Goal: Check status

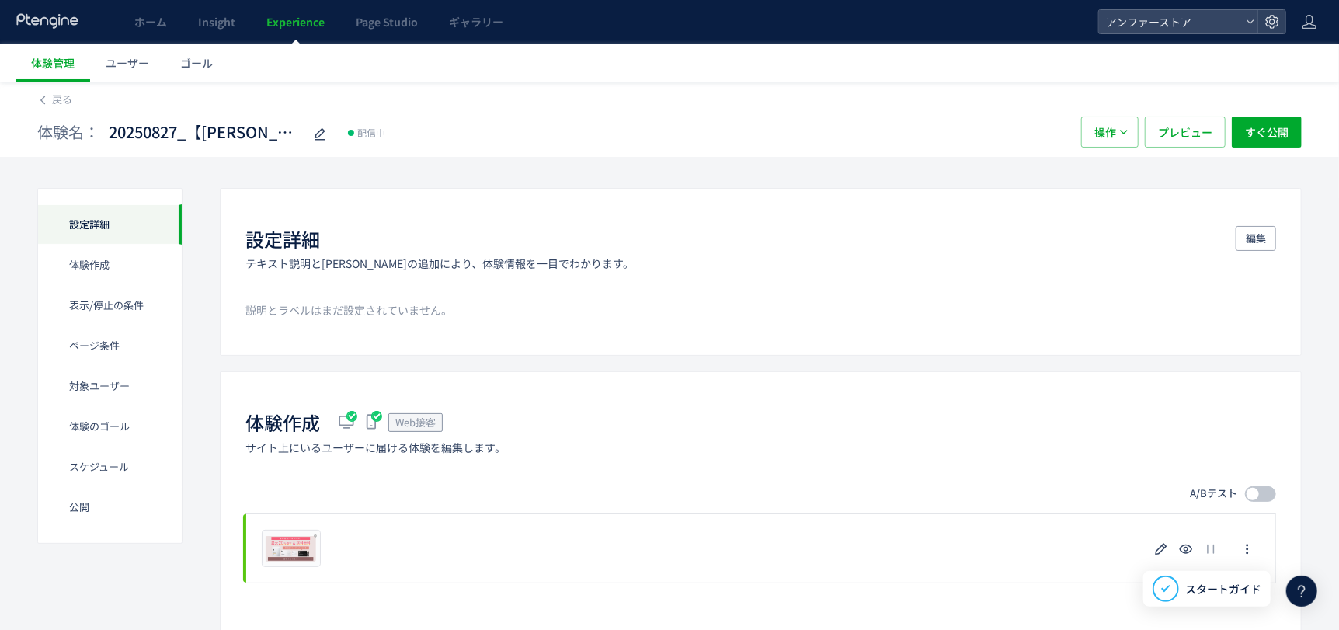
click at [268, 18] on span "Experience" at bounding box center [295, 22] width 58 height 16
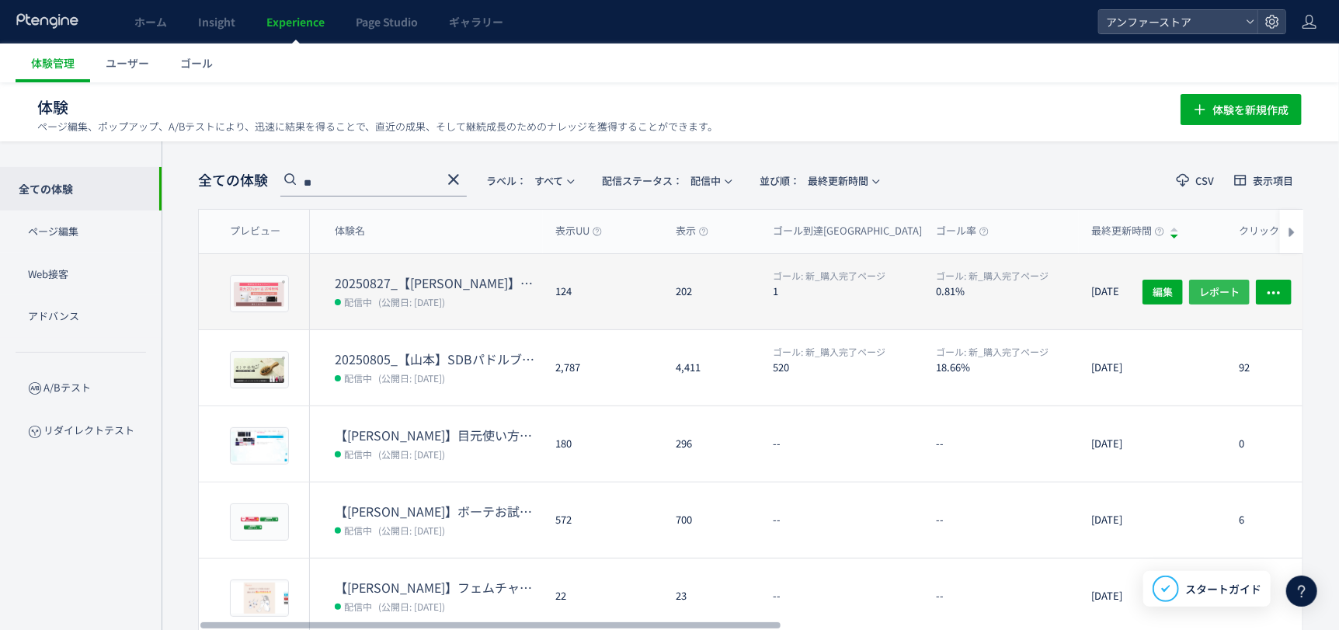
click at [1227, 282] on span "レポート" at bounding box center [1219, 291] width 40 height 25
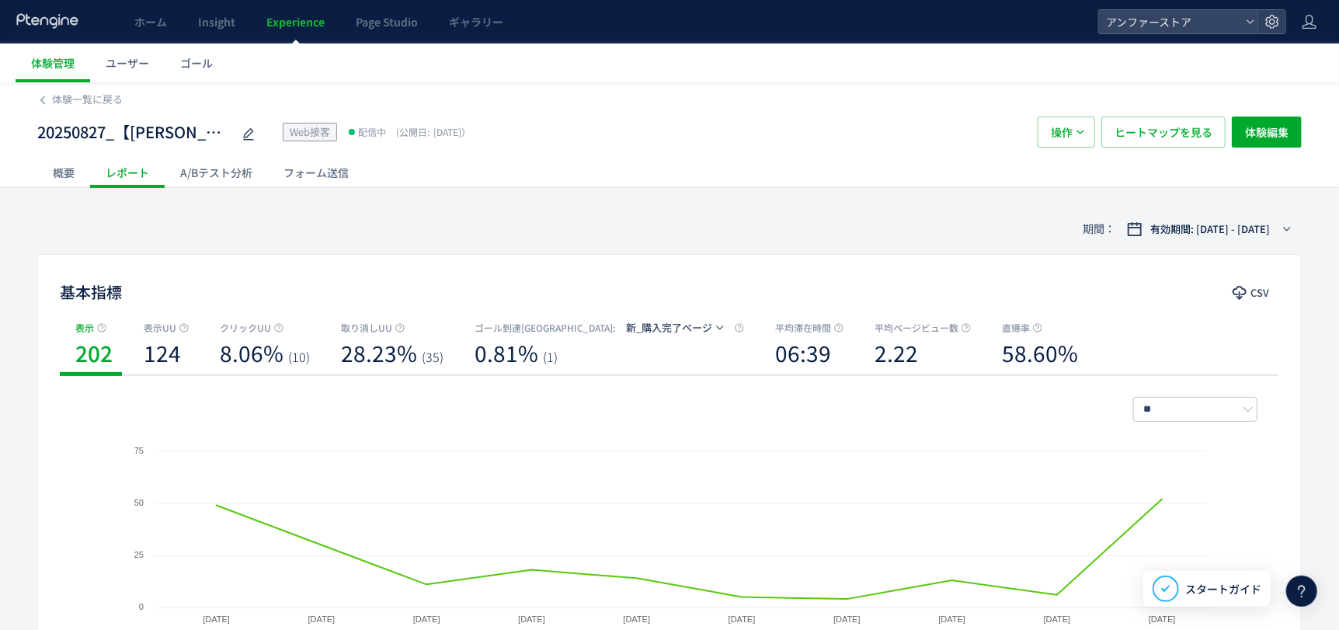
click at [594, 137] on div "20250827_【[PERSON_NAME]】リブラCP Web接客 配信中 (公開日: [DATE]）" at bounding box center [529, 132] width 985 height 31
click at [308, 18] on span "Experience" at bounding box center [295, 22] width 58 height 16
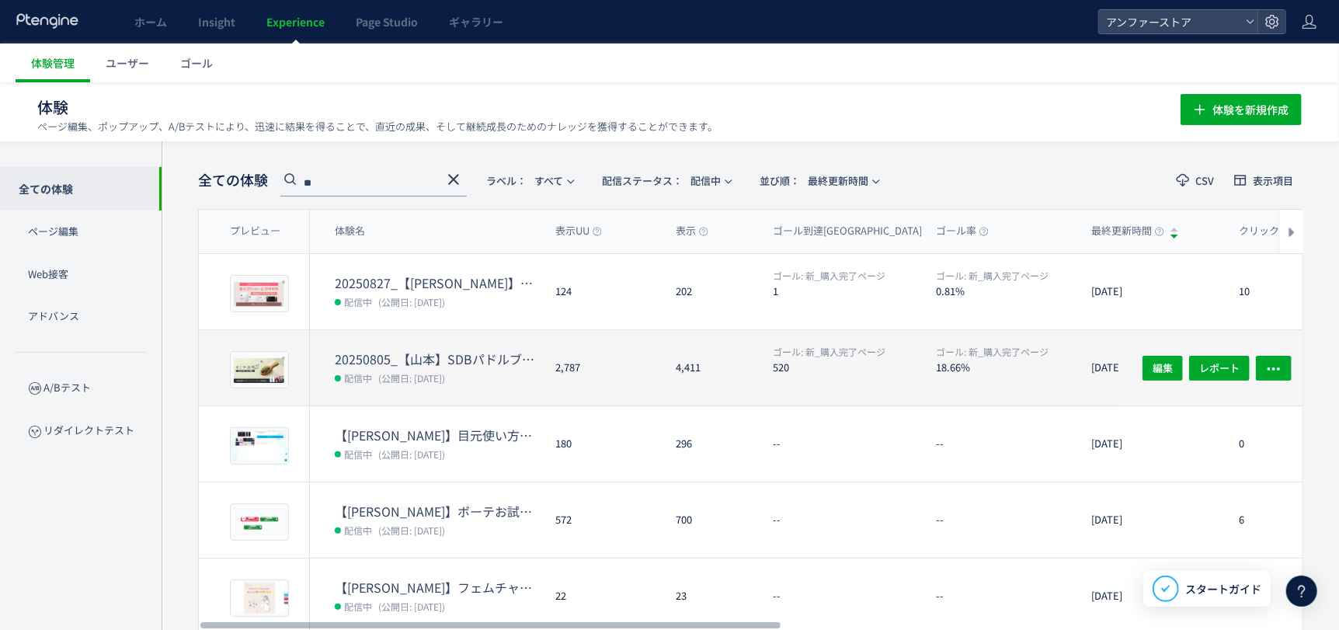
click at [485, 364] on dt "20250805_【山本】SDBパドルブラシCP" at bounding box center [439, 359] width 208 height 18
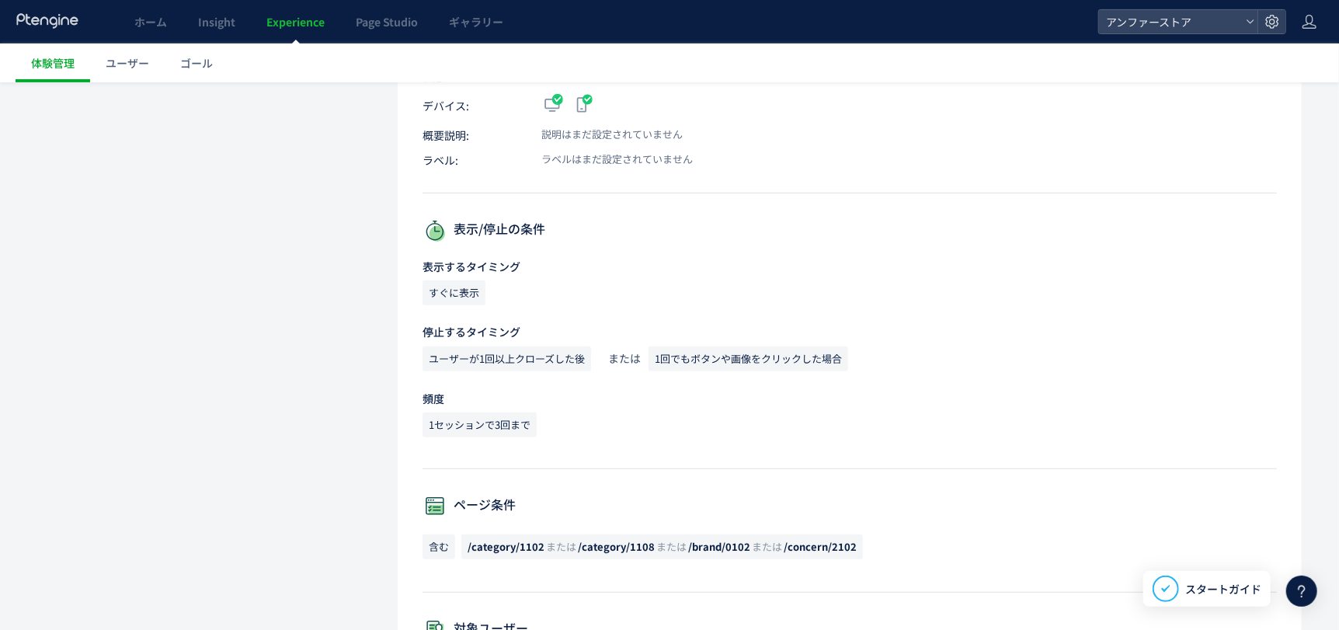
scroll to position [284, 0]
